Goal: Task Accomplishment & Management: Complete application form

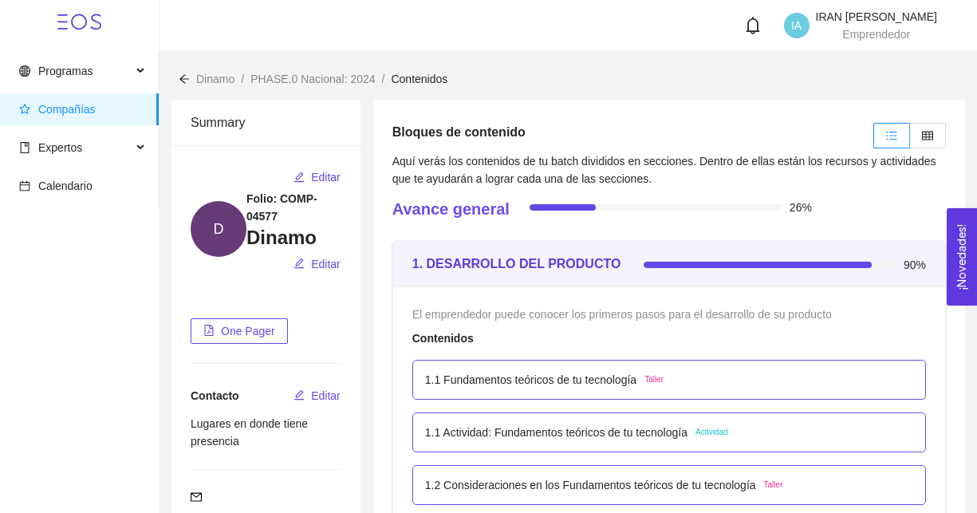
scroll to position [34, 0]
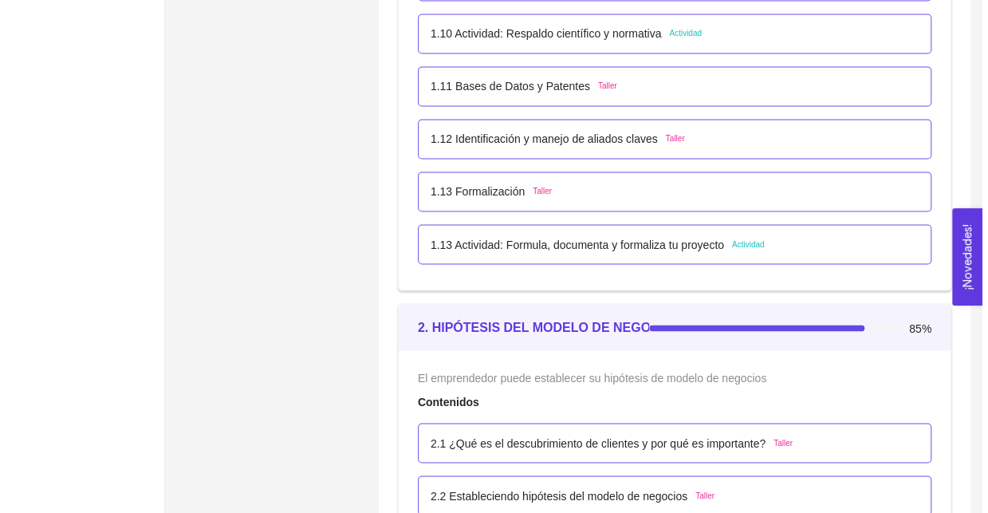
scroll to position [1276, 0]
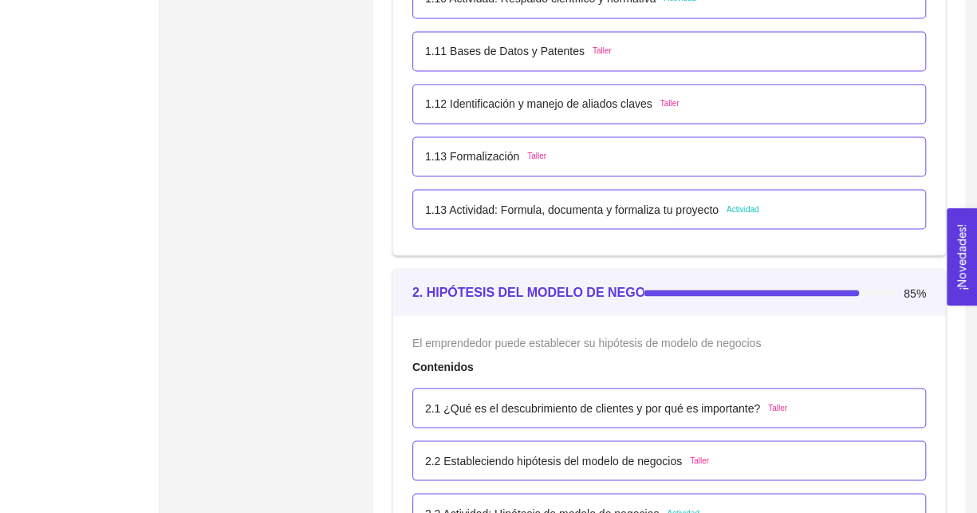
click at [521, 207] on p "1.13 Actividad: Formula, documenta y formaliza tu proyecto" at bounding box center [571, 209] width 293 height 18
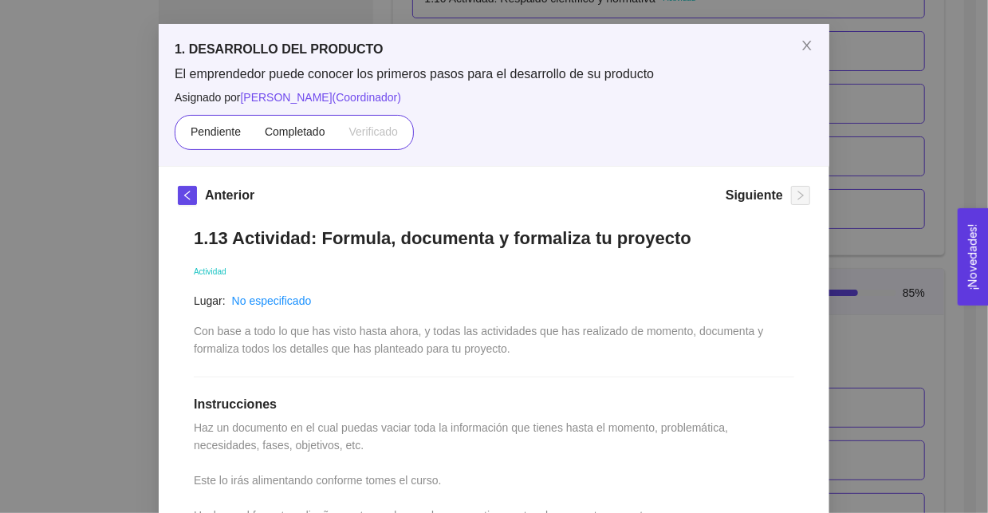
scroll to position [0, 0]
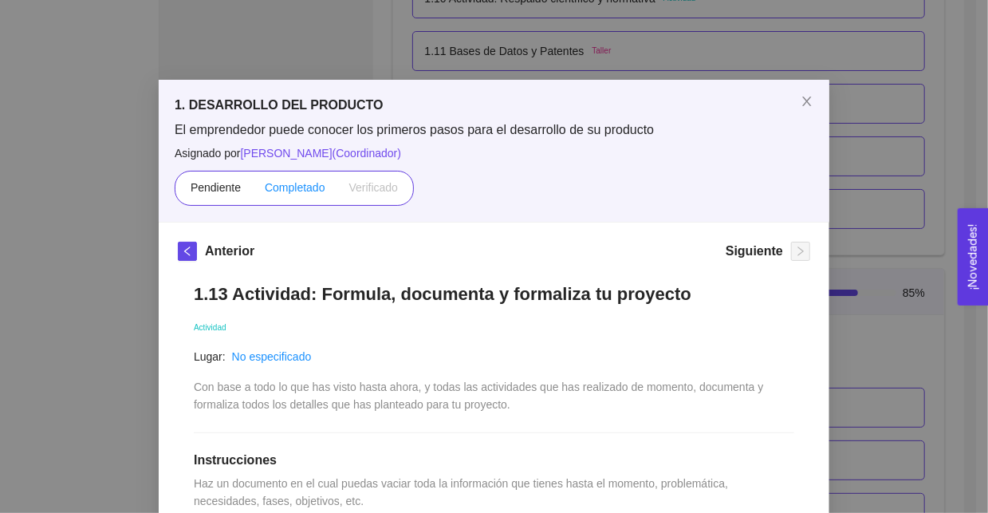
click at [307, 193] on span "Completado" at bounding box center [295, 187] width 61 height 13
click at [253, 191] on input "Completado" at bounding box center [253, 191] width 0 height 0
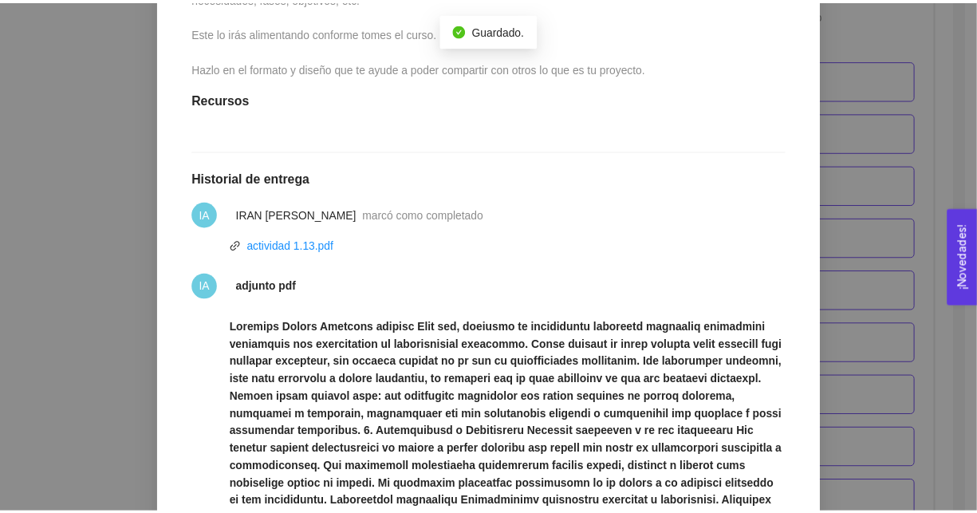
scroll to position [423, 0]
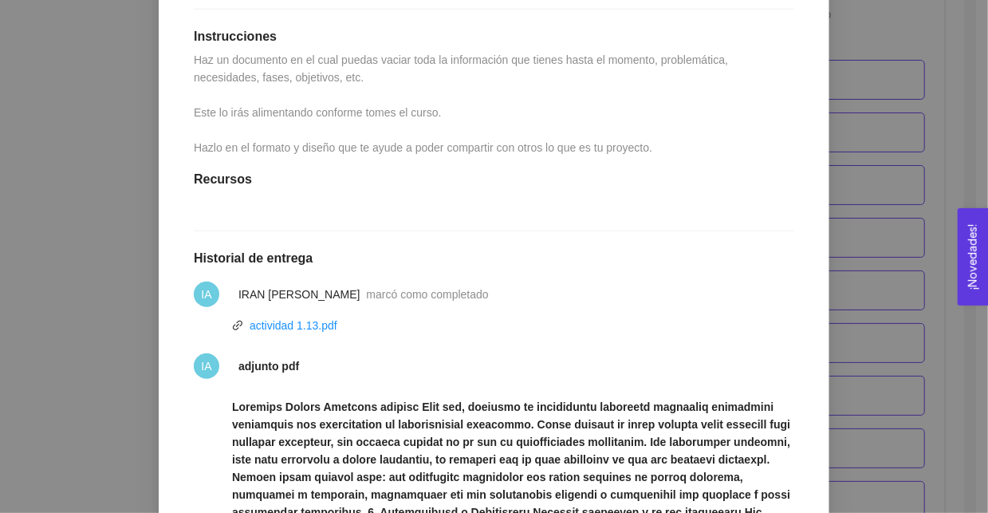
click at [96, 262] on div "1. DESARROLLO DEL PRODUCTO El emprendedor puede conocer los primeros pasos para…" at bounding box center [494, 256] width 988 height 513
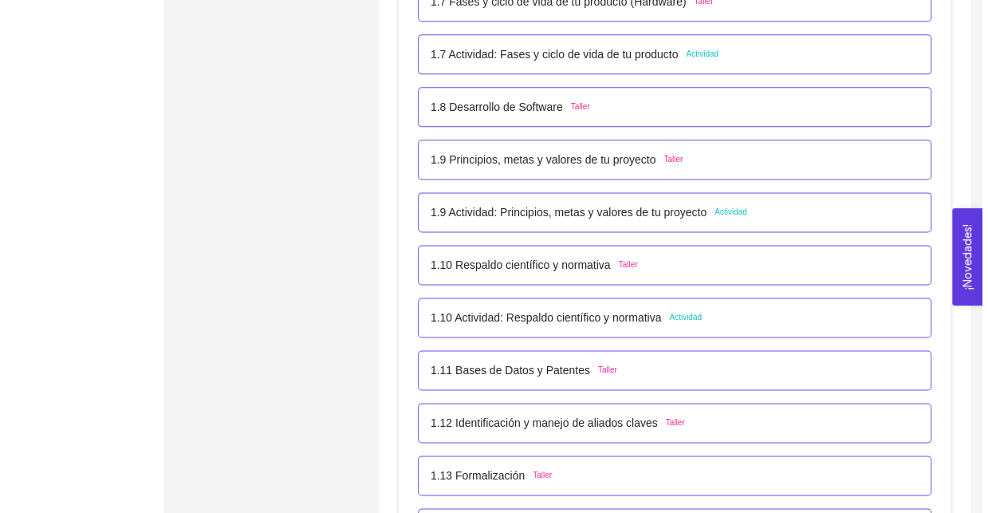
scroll to position [1116, 0]
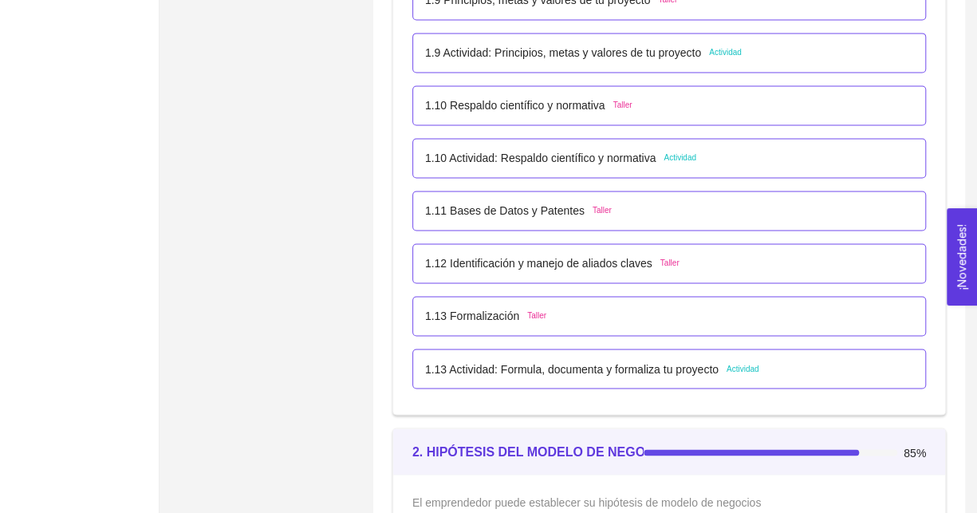
click at [468, 315] on p "1.13 Formalización" at bounding box center [472, 316] width 94 height 18
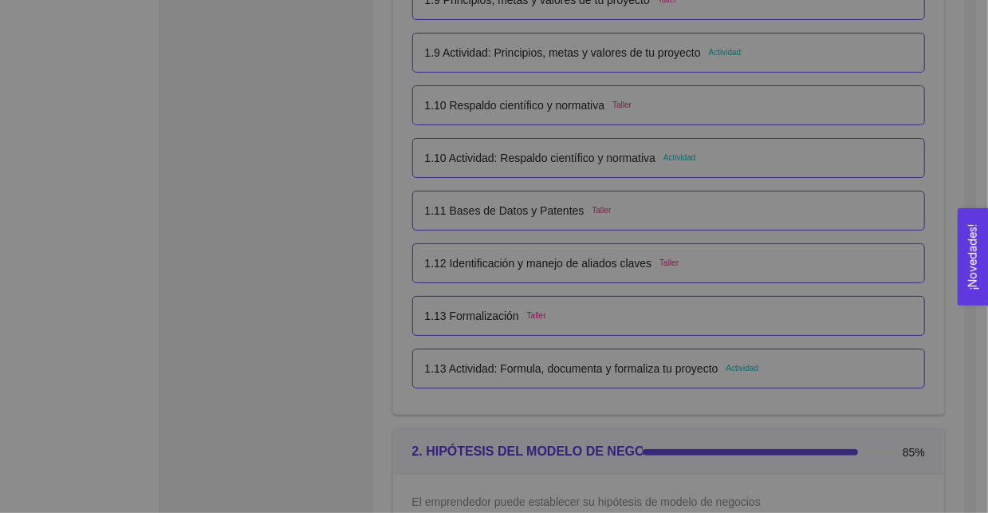
scroll to position [0, 0]
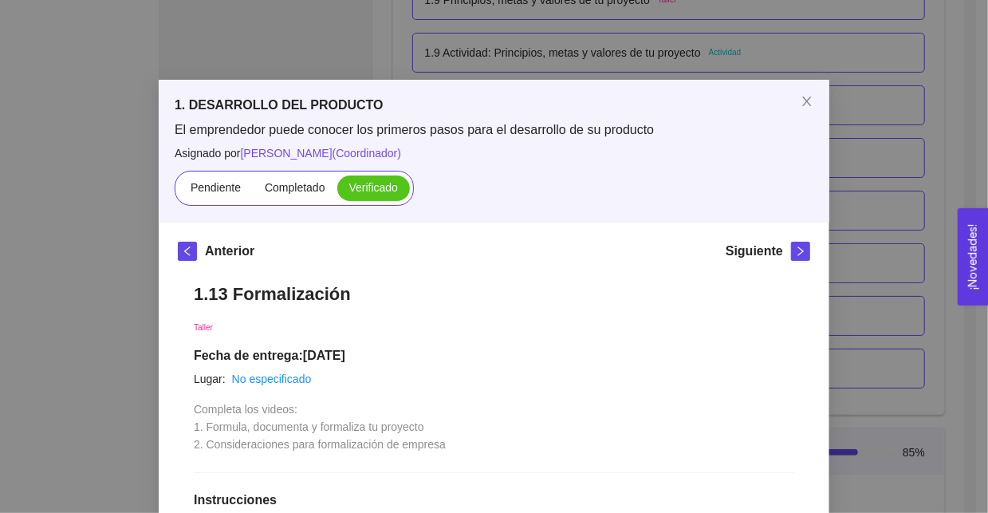
click at [85, 289] on div "1. DESARROLLO DEL PRODUCTO El emprendedor puede conocer los primeros pasos para…" at bounding box center [494, 256] width 988 height 513
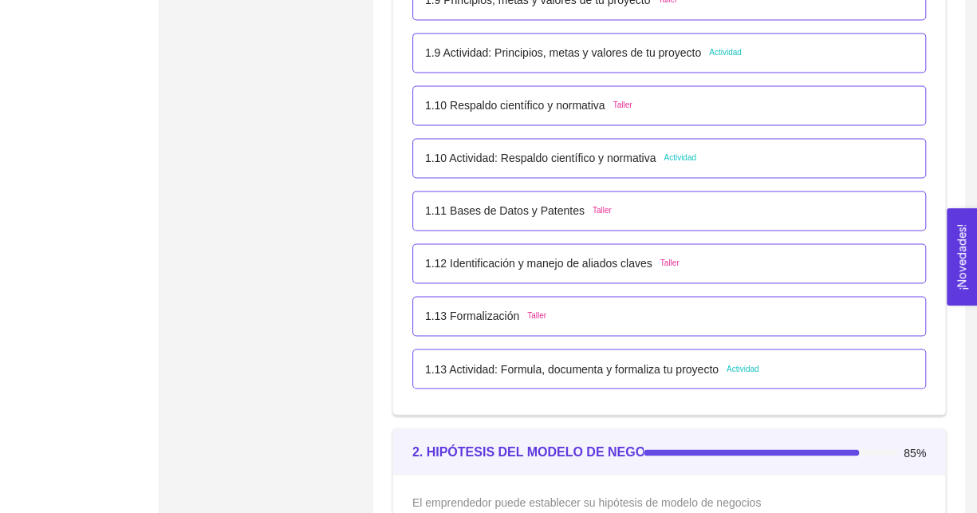
click at [566, 381] on div "1.13 Actividad: Formula, documenta y formaliza tu proyecto Actividad" at bounding box center [668, 368] width 513 height 40
click at [567, 371] on p "1.13 Actividad: Formula, documenta y formaliza tu proyecto" at bounding box center [571, 369] width 293 height 18
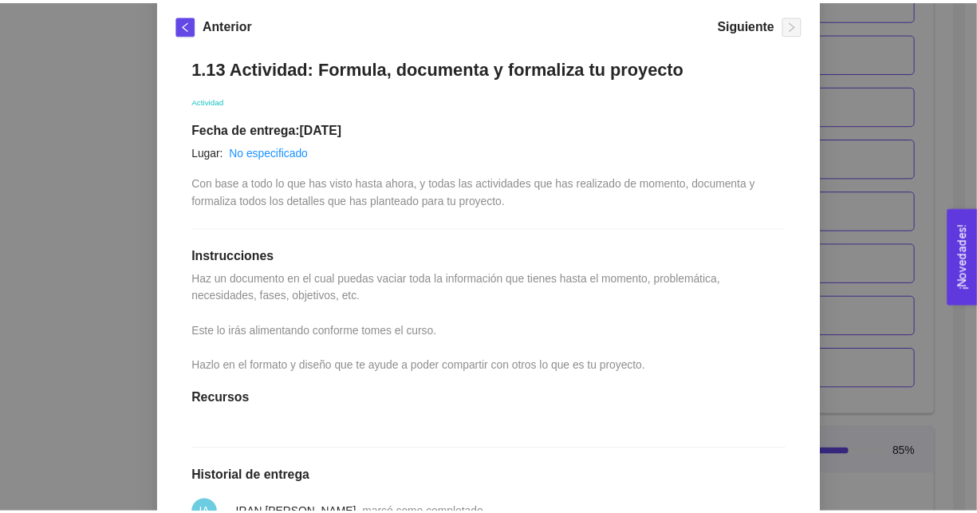
scroll to position [80, 0]
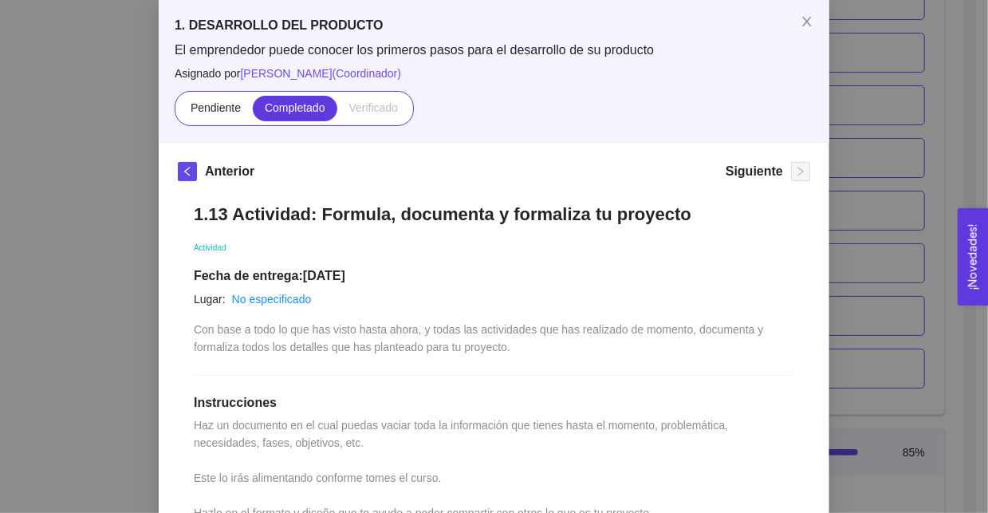
click at [73, 297] on div "1. DESARROLLO DEL PRODUCTO El emprendedor puede conocer los primeros pasos para…" at bounding box center [494, 256] width 988 height 513
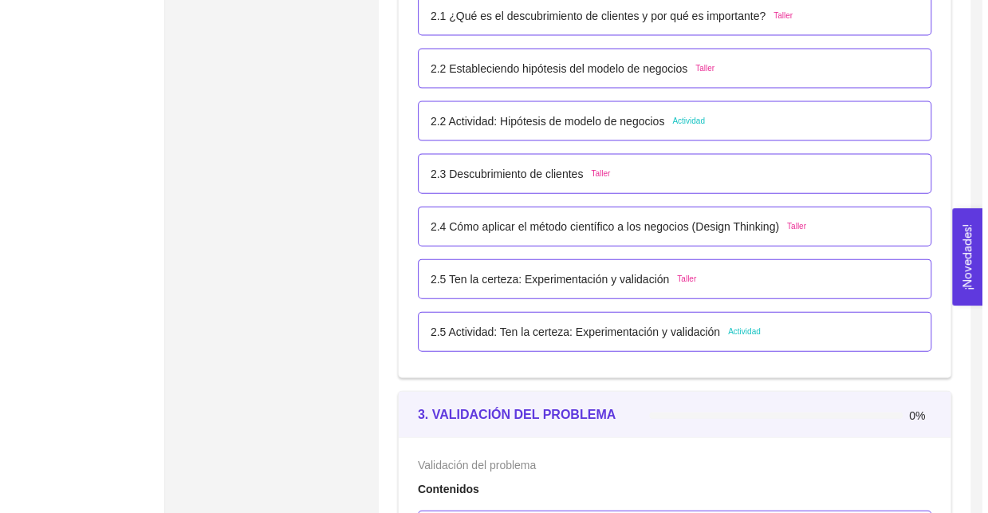
scroll to position [1594, 0]
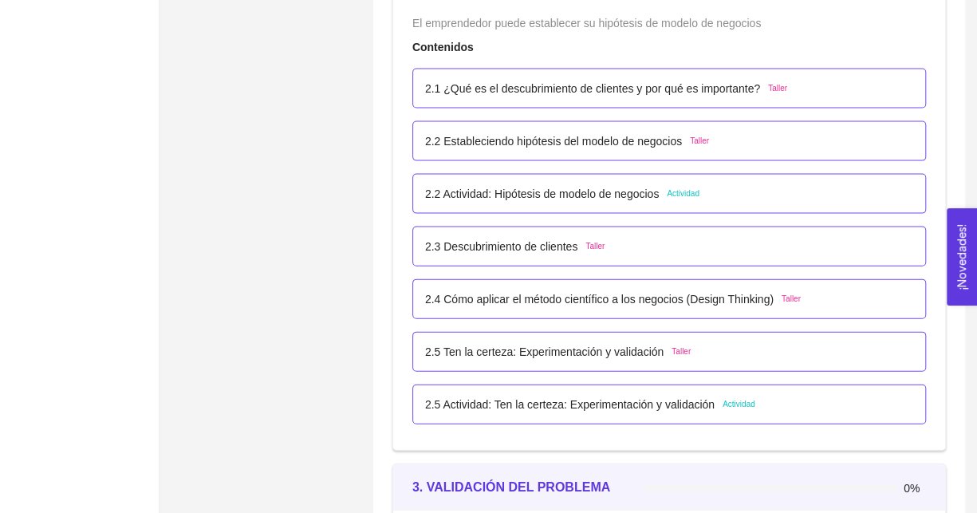
click at [605, 347] on p "2.5 Ten la certeza: Experimentación y validación" at bounding box center [544, 352] width 238 height 18
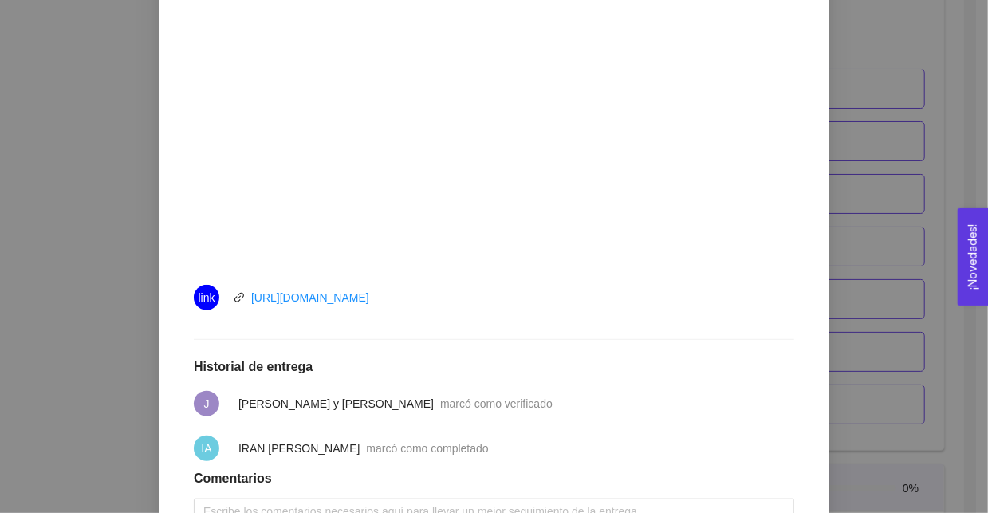
scroll to position [558, 0]
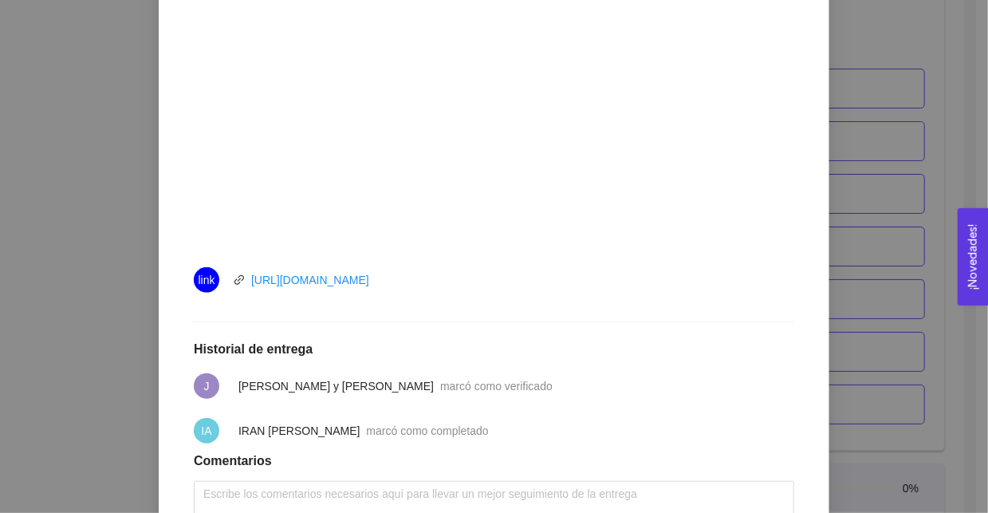
click at [57, 294] on div "2. HIPÓTESIS DEL MODELO DE NEGOCIO El emprendedor puede establecer su hipótesis…" at bounding box center [494, 256] width 988 height 513
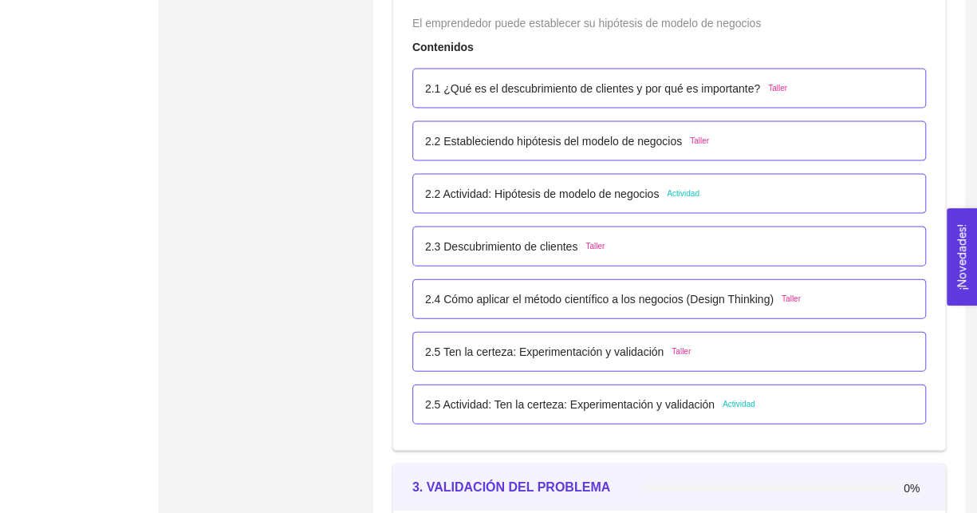
click at [522, 395] on p "2.5 Actividad: Ten la certeza: Experimentación y validación" at bounding box center [569, 404] width 289 height 18
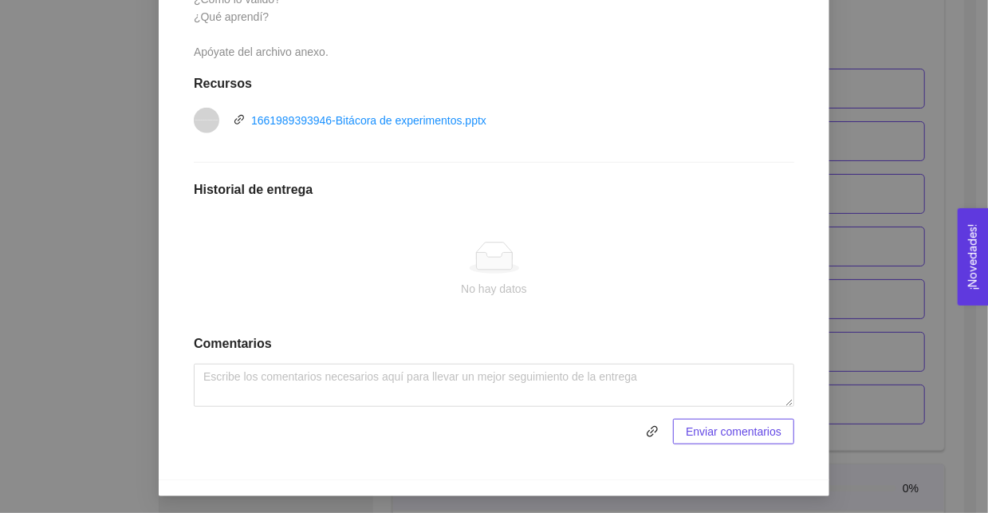
click at [119, 304] on div "2. HIPÓTESIS DEL MODELO DE NEGOCIO El emprendedor puede establecer su hipótesis…" at bounding box center [494, 256] width 988 height 513
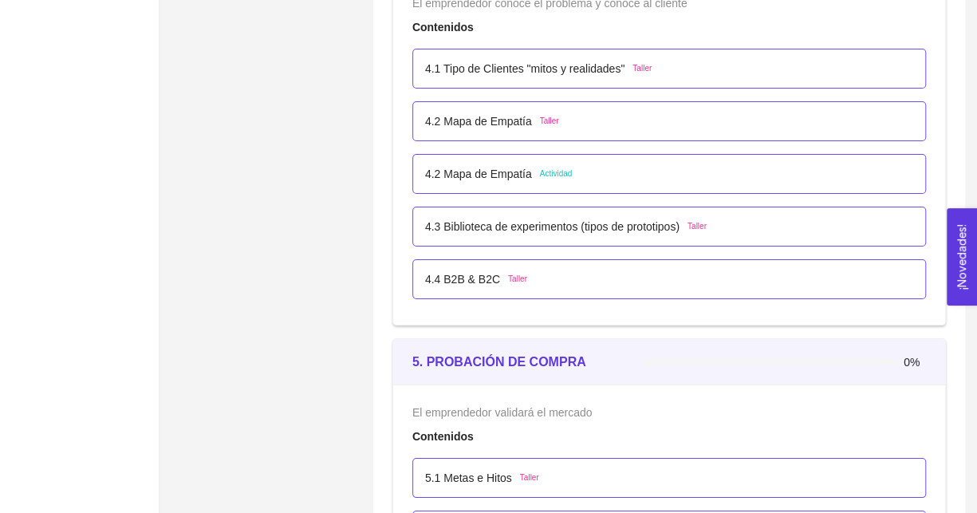
scroll to position [2711, 0]
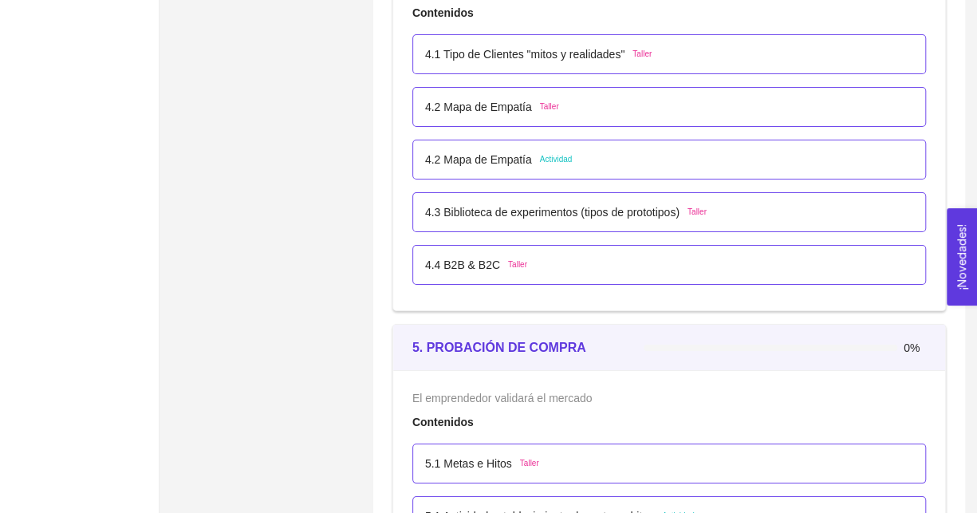
click at [871, 355] on div "0%" at bounding box center [784, 346] width 282 height 43
drag, startPoint x: 922, startPoint y: 343, endPoint x: 886, endPoint y: 348, distance: 37.1
click at [891, 348] on div "0%" at bounding box center [784, 347] width 282 height 18
click at [902, 353] on div "0%" at bounding box center [784, 346] width 282 height 43
drag, startPoint x: 895, startPoint y: 348, endPoint x: 936, endPoint y: 347, distance: 40.7
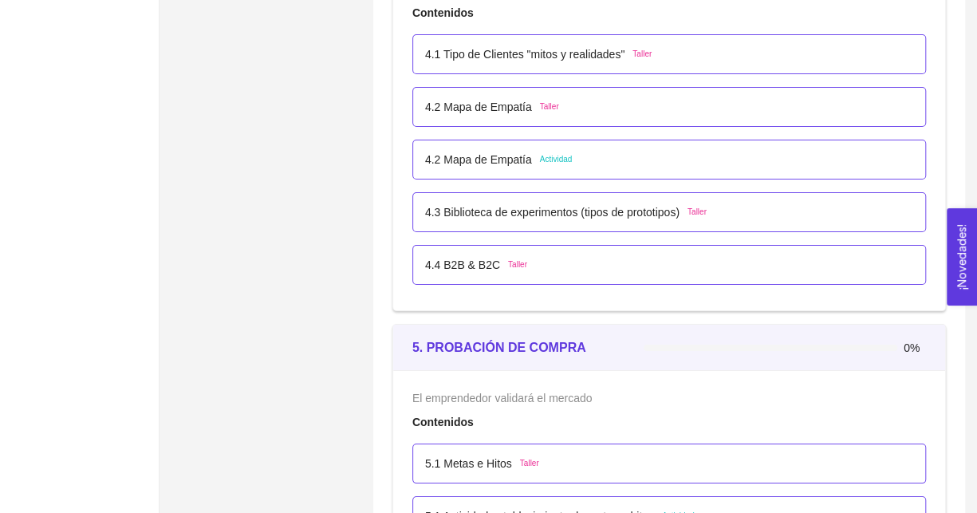
click at [929, 347] on div "5. PROBACIÓN DE COMPRA 0%" at bounding box center [669, 347] width 552 height 46
drag, startPoint x: 936, startPoint y: 347, endPoint x: 868, endPoint y: 342, distance: 67.9
click at [888, 344] on div "5. PROBACIÓN DE COMPRA 0%" at bounding box center [669, 347] width 552 height 46
click at [868, 344] on div at bounding box center [770, 347] width 254 height 6
drag, startPoint x: 869, startPoint y: 342, endPoint x: 921, endPoint y: 356, distance: 53.8
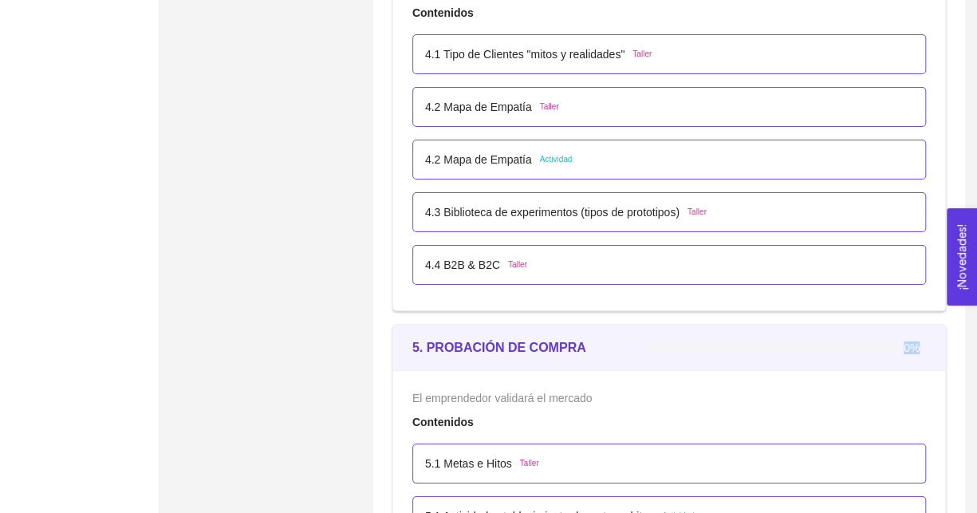
click at [921, 356] on div "0%" at bounding box center [784, 346] width 282 height 43
drag, startPoint x: 923, startPoint y: 342, endPoint x: 903, endPoint y: 342, distance: 19.9
click at [906, 342] on span "0%" at bounding box center [914, 347] width 22 height 11
click at [896, 341] on div at bounding box center [784, 347] width 282 height 18
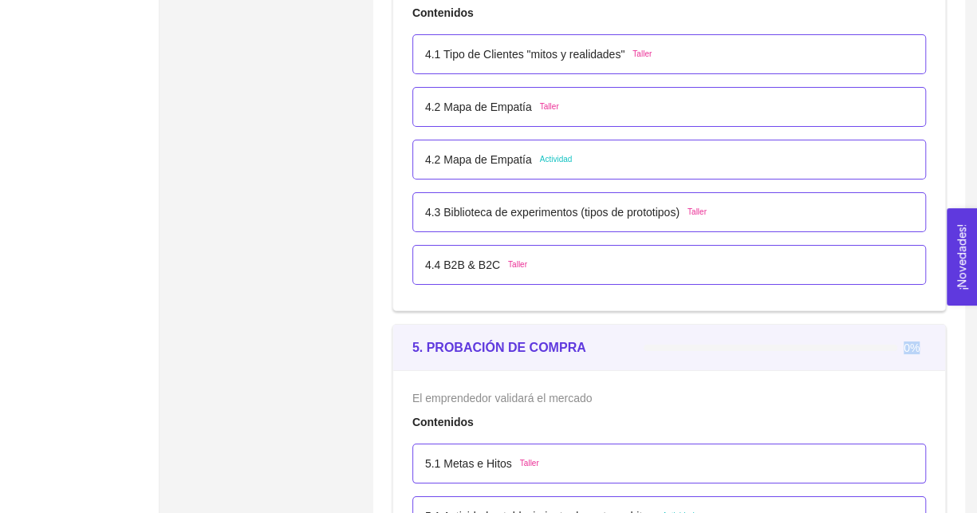
drag, startPoint x: 896, startPoint y: 341, endPoint x: 911, endPoint y: 338, distance: 15.5
click at [911, 338] on div "0%" at bounding box center [784, 347] width 282 height 18
click at [911, 342] on span "0%" at bounding box center [914, 347] width 22 height 11
click at [954, 257] on button "¡Novedades! 0" at bounding box center [961, 256] width 30 height 97
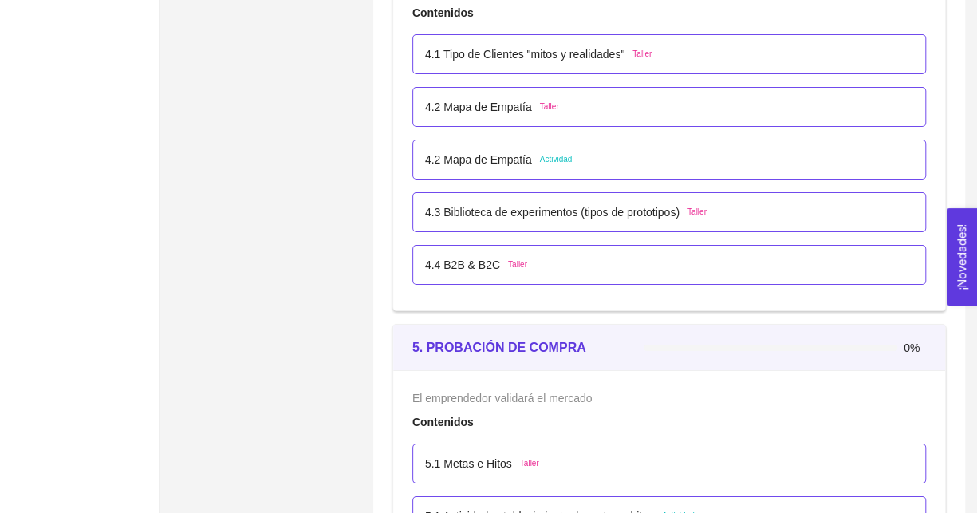
scroll to position [2073, 0]
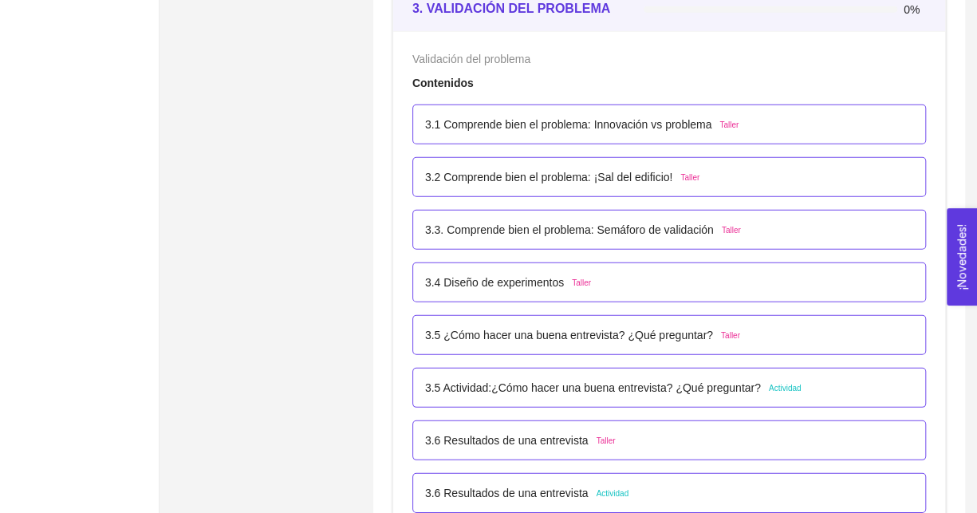
click at [934, 399] on div "Validación del problema Contenidos 3.1 Comprende bien el problema: Innovación v…" at bounding box center [669, 284] width 552 height 507
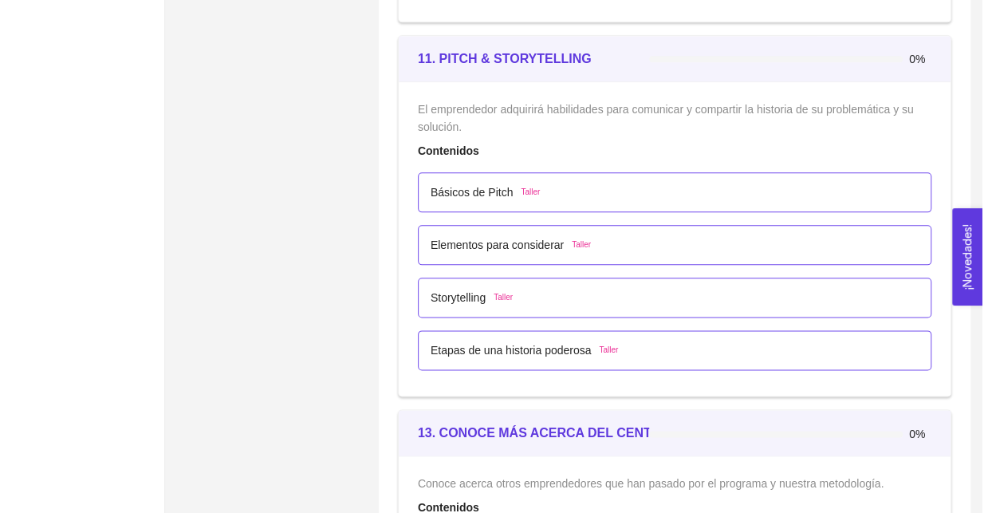
scroll to position [6598, 0]
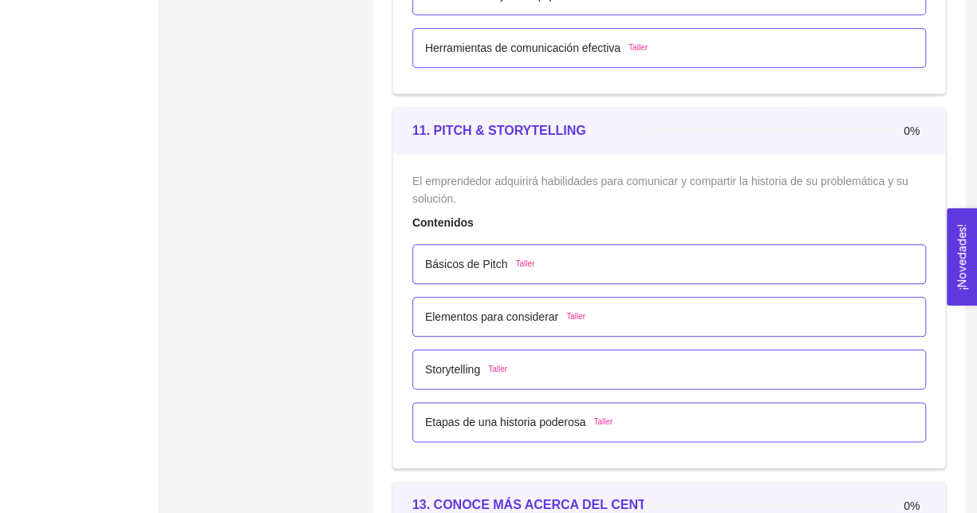
click at [438, 255] on p "Básicos de Pitch" at bounding box center [466, 264] width 83 height 18
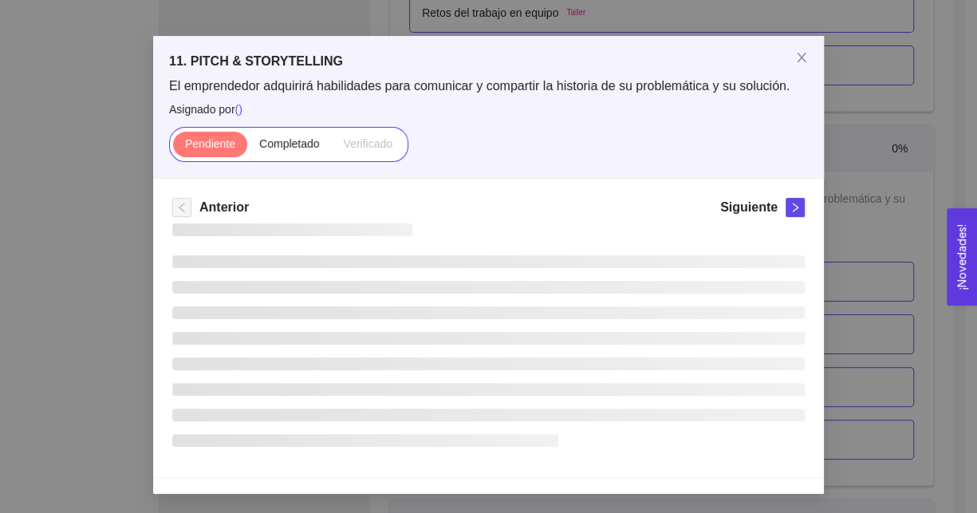
scroll to position [0, 0]
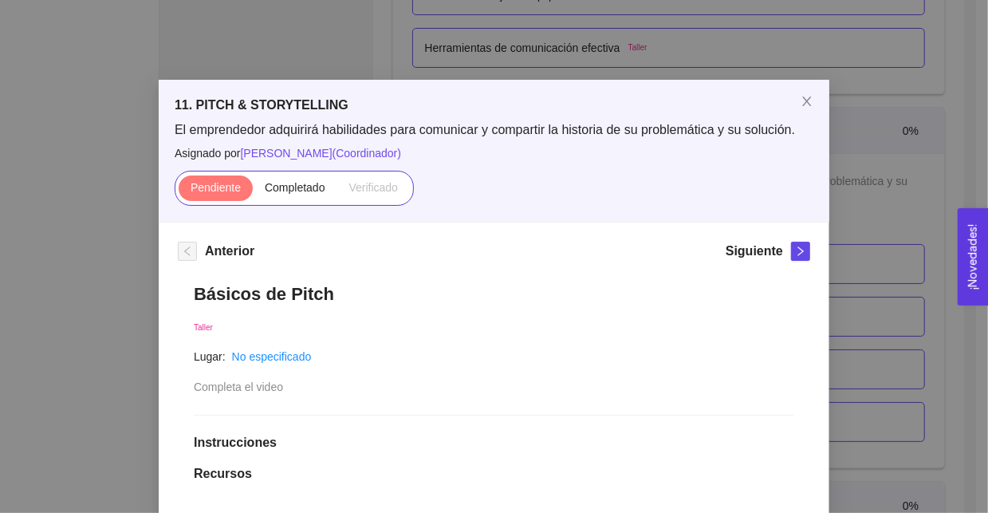
click at [66, 304] on div "11. PITCH & STORYTELLING El emprendedor adquirirá habilidades para comunicar y …" at bounding box center [494, 256] width 988 height 513
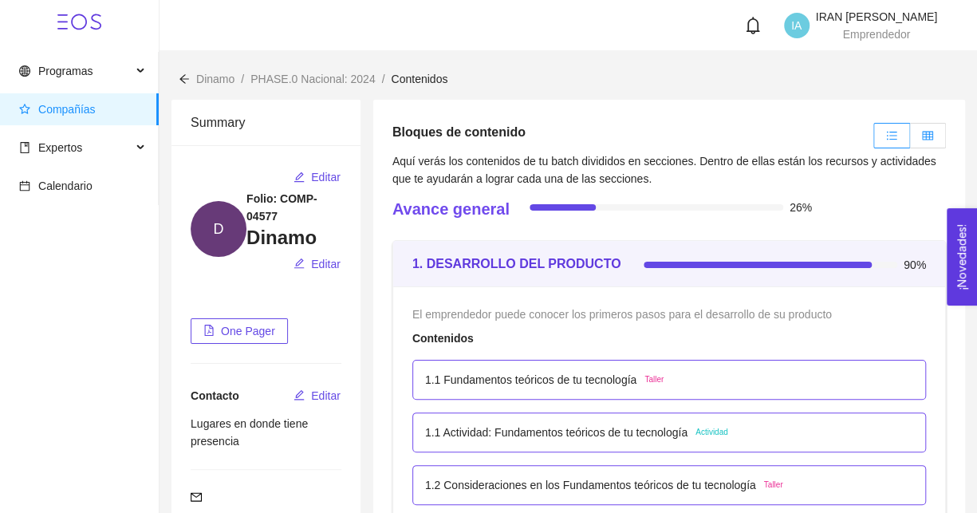
click at [930, 138] on icon "table" at bounding box center [927, 135] width 11 height 11
click at [910, 140] on input "radio" at bounding box center [910, 140] width 0 height 0
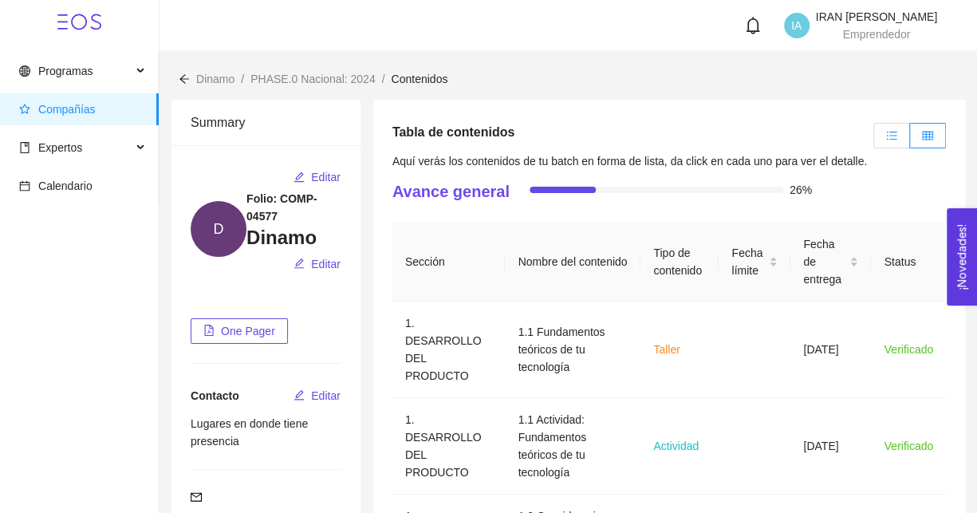
click at [893, 138] on icon "unordered-list" at bounding box center [891, 135] width 11 height 11
click at [874, 140] on input "radio" at bounding box center [874, 140] width 0 height 0
